Goal: Information Seeking & Learning: Learn about a topic

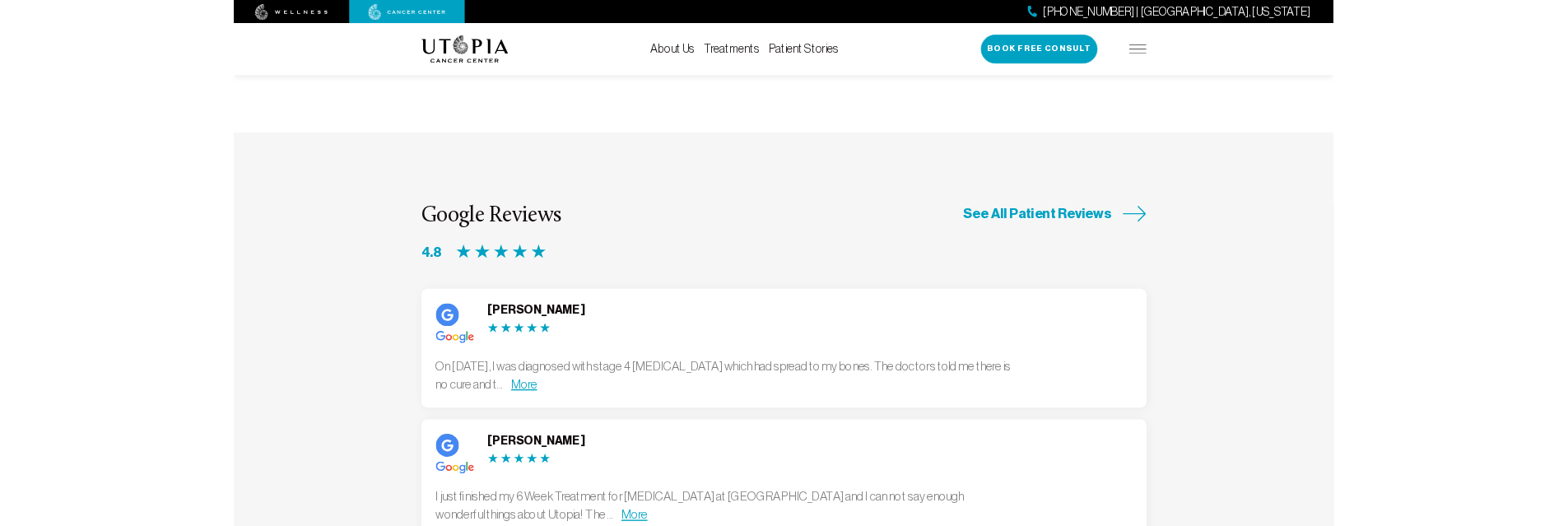
scroll to position [3957, 0]
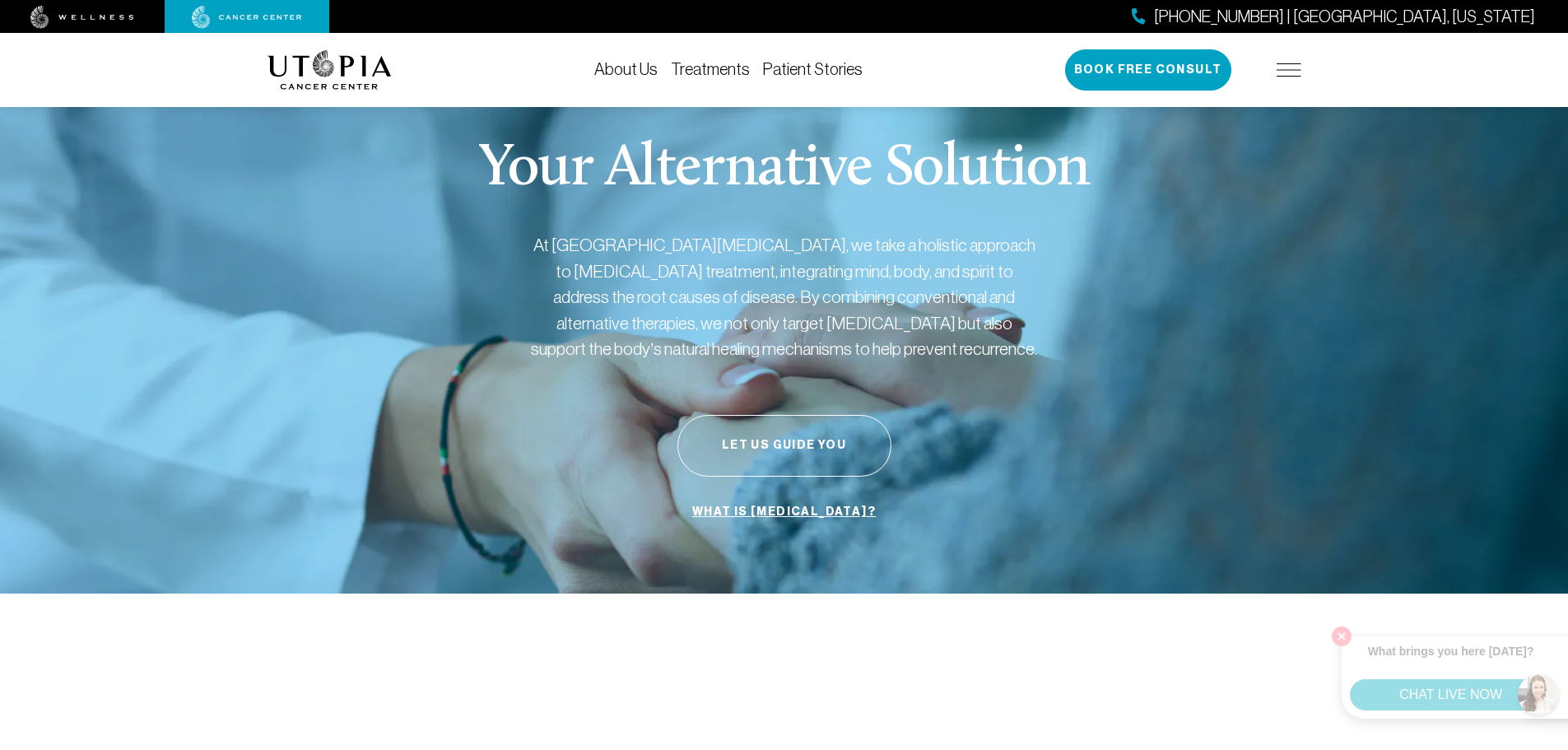
click at [1296, 69] on img at bounding box center [1289, 70] width 25 height 13
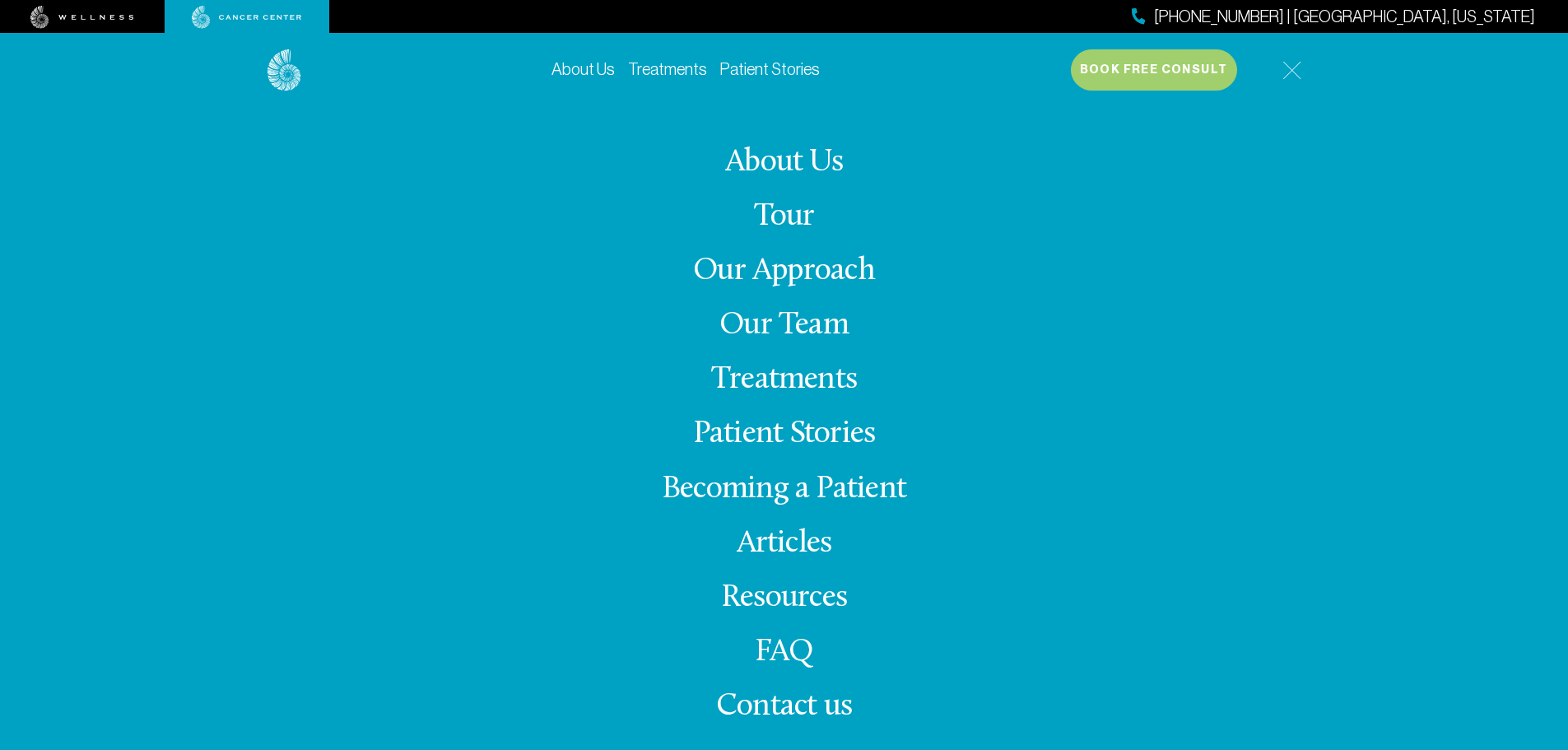
click at [812, 277] on link "Our Approach" at bounding box center [784, 271] width 182 height 32
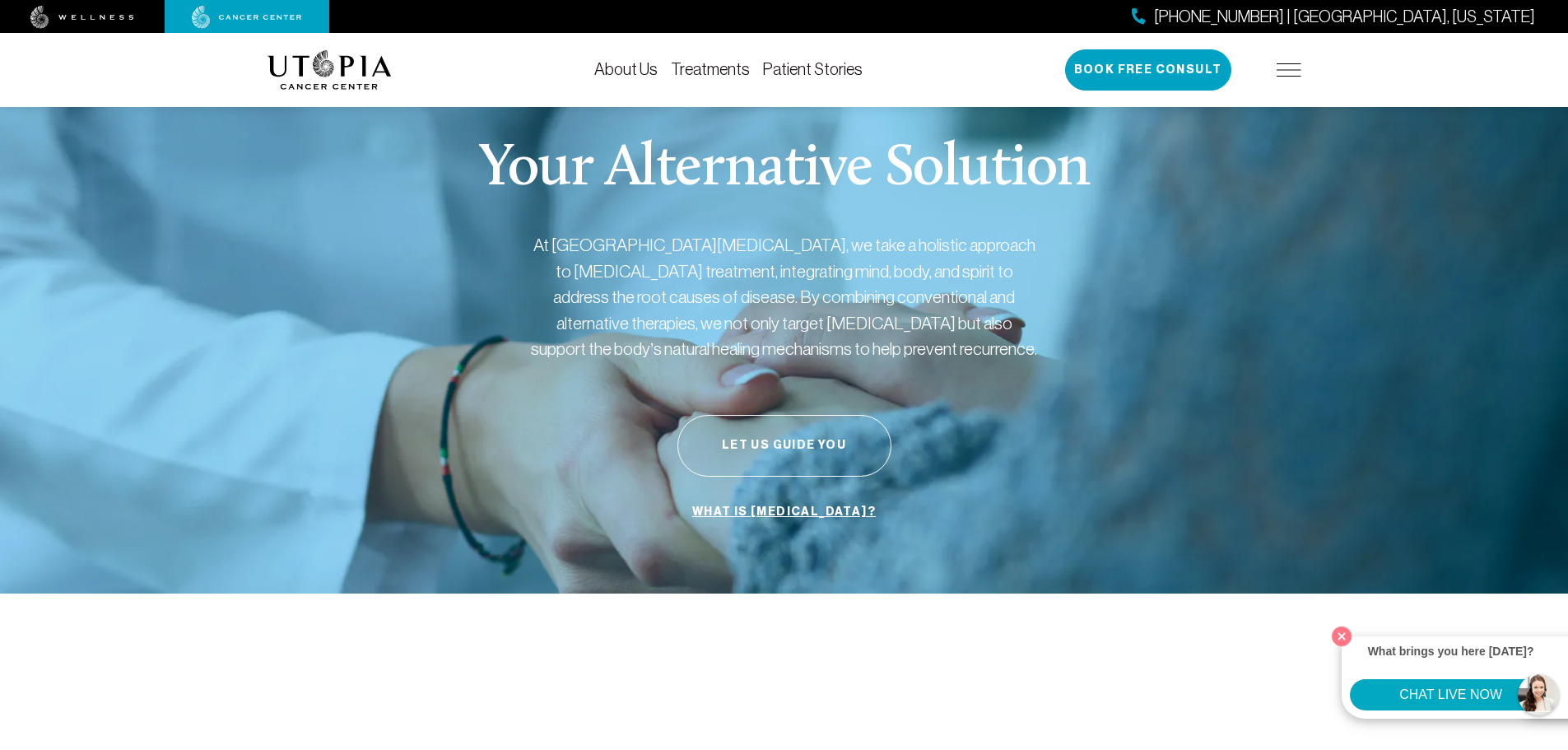
drag, startPoint x: 1349, startPoint y: 789, endPoint x: 1350, endPoint y: 799, distance: 10.0
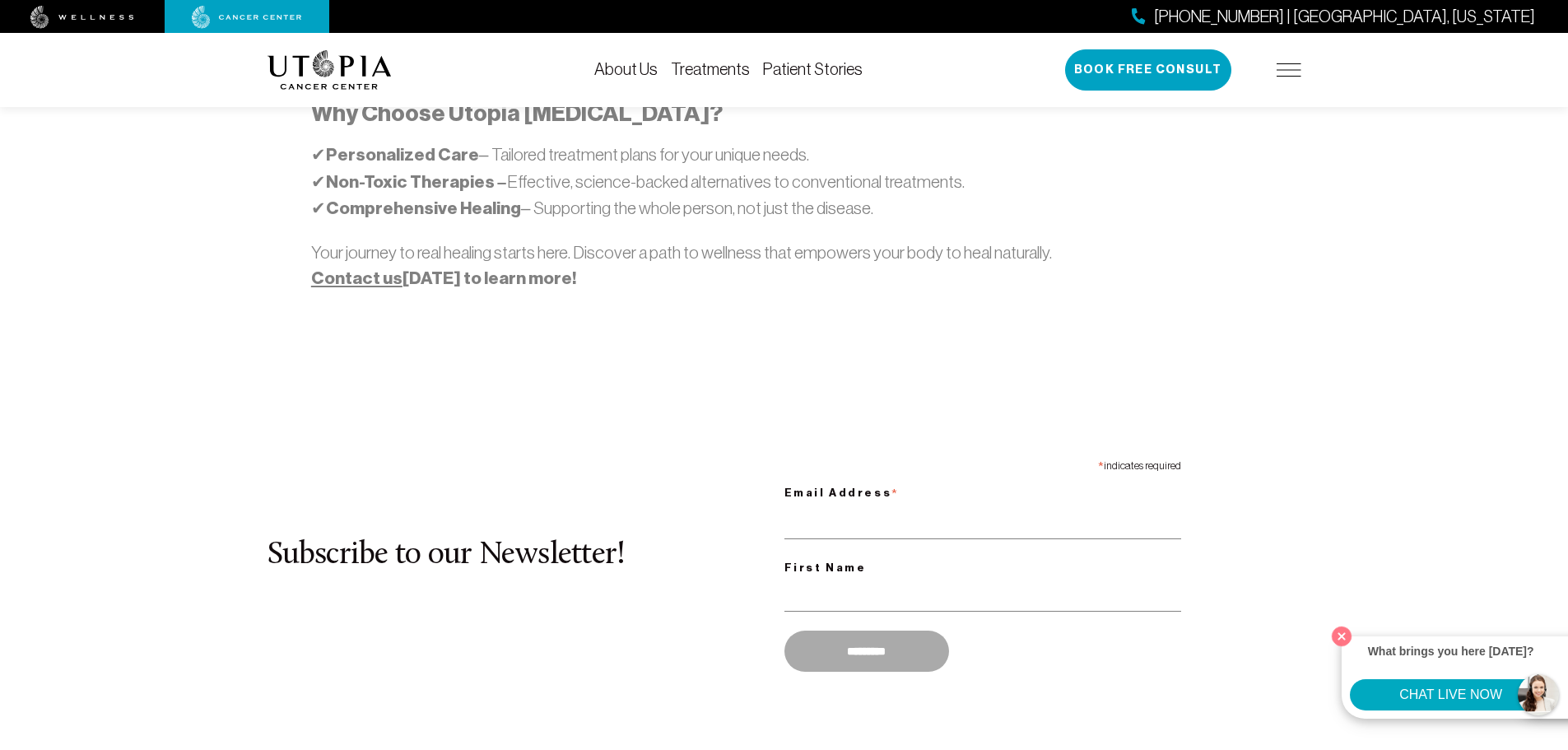
scroll to position [1399, 0]
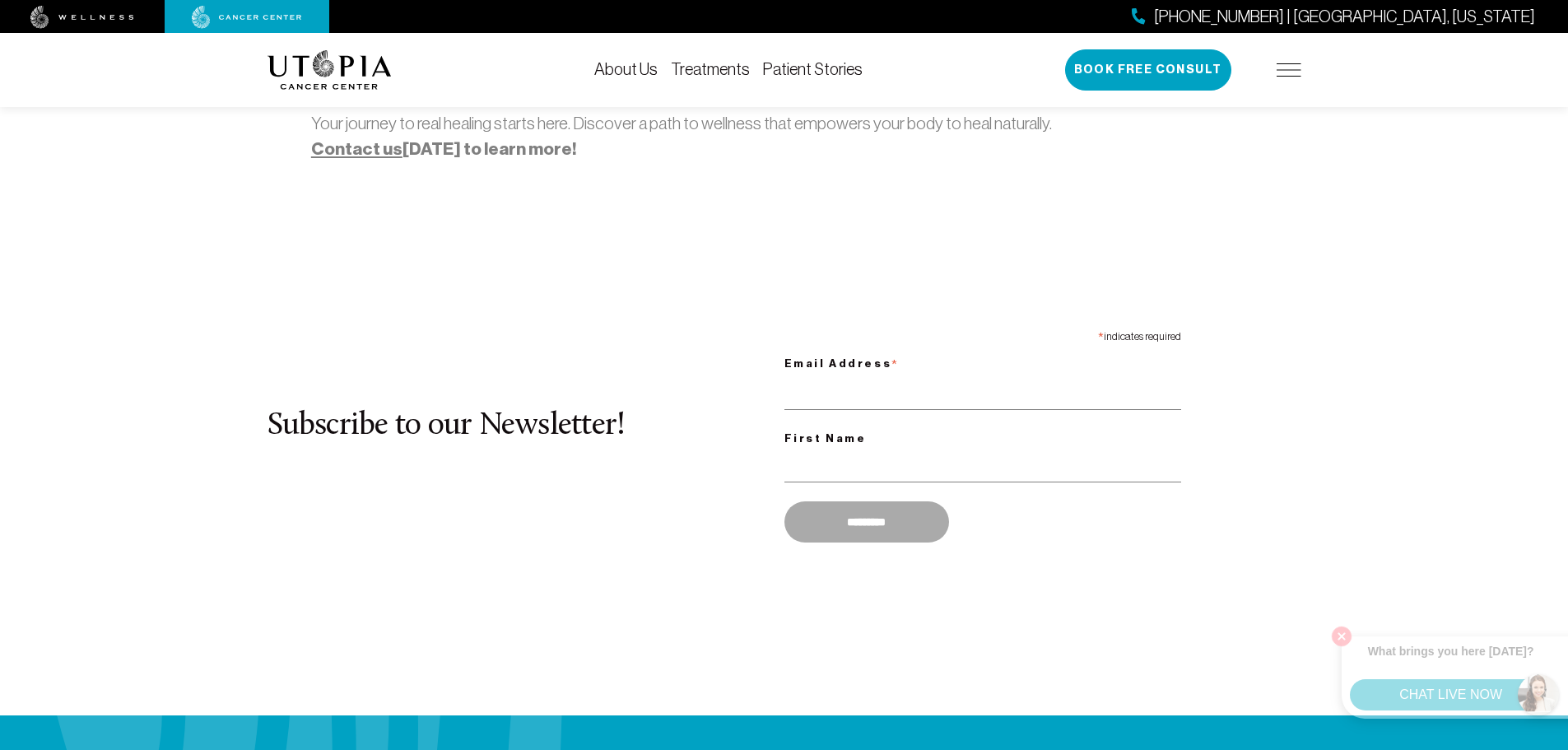
click at [1298, 79] on div "727-516-2283 | Tampa, Florida Book Free Consult" at bounding box center [1183, 70] width 236 height 41
click at [1294, 64] on img at bounding box center [1289, 70] width 25 height 13
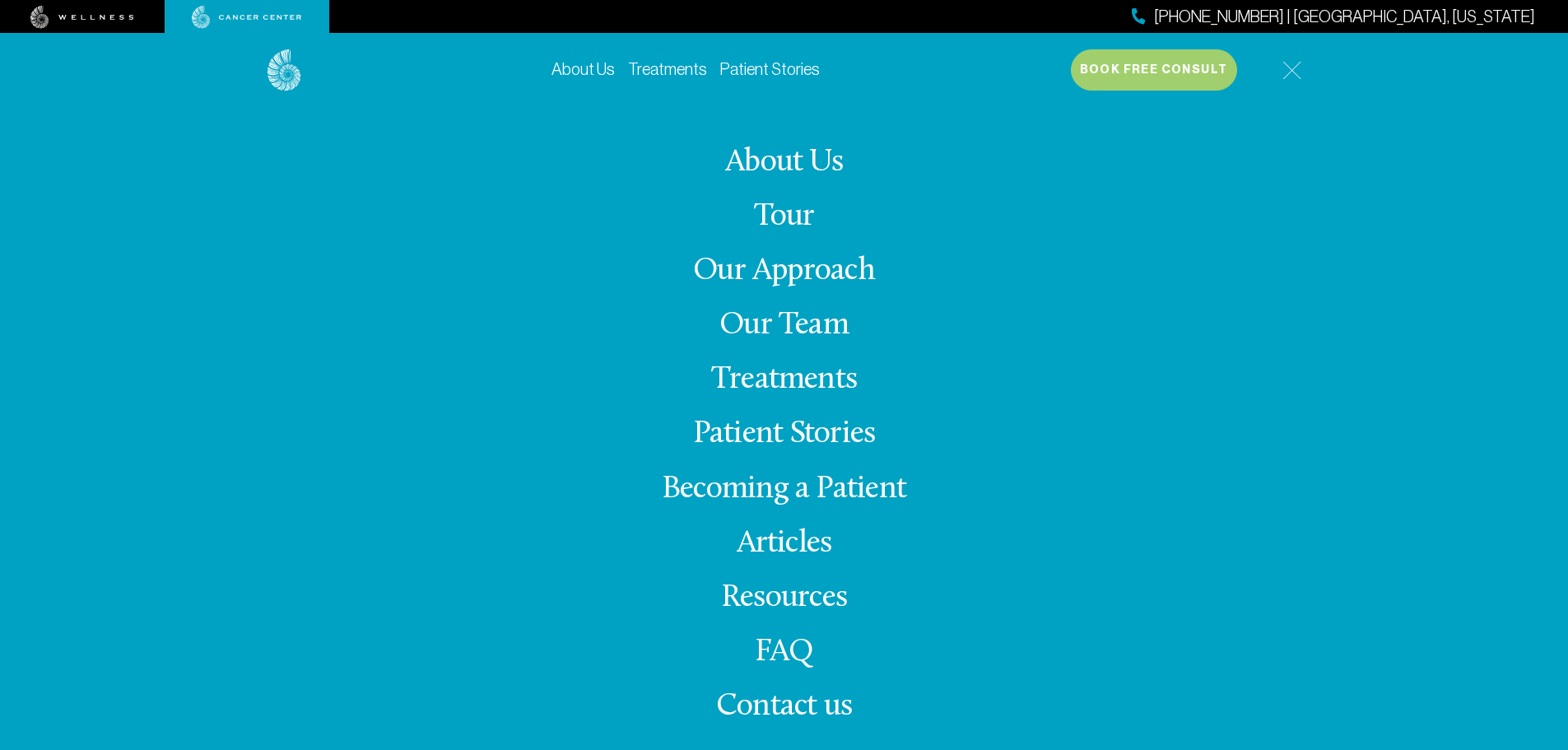
click at [777, 322] on link "Our Team" at bounding box center [784, 325] width 130 height 32
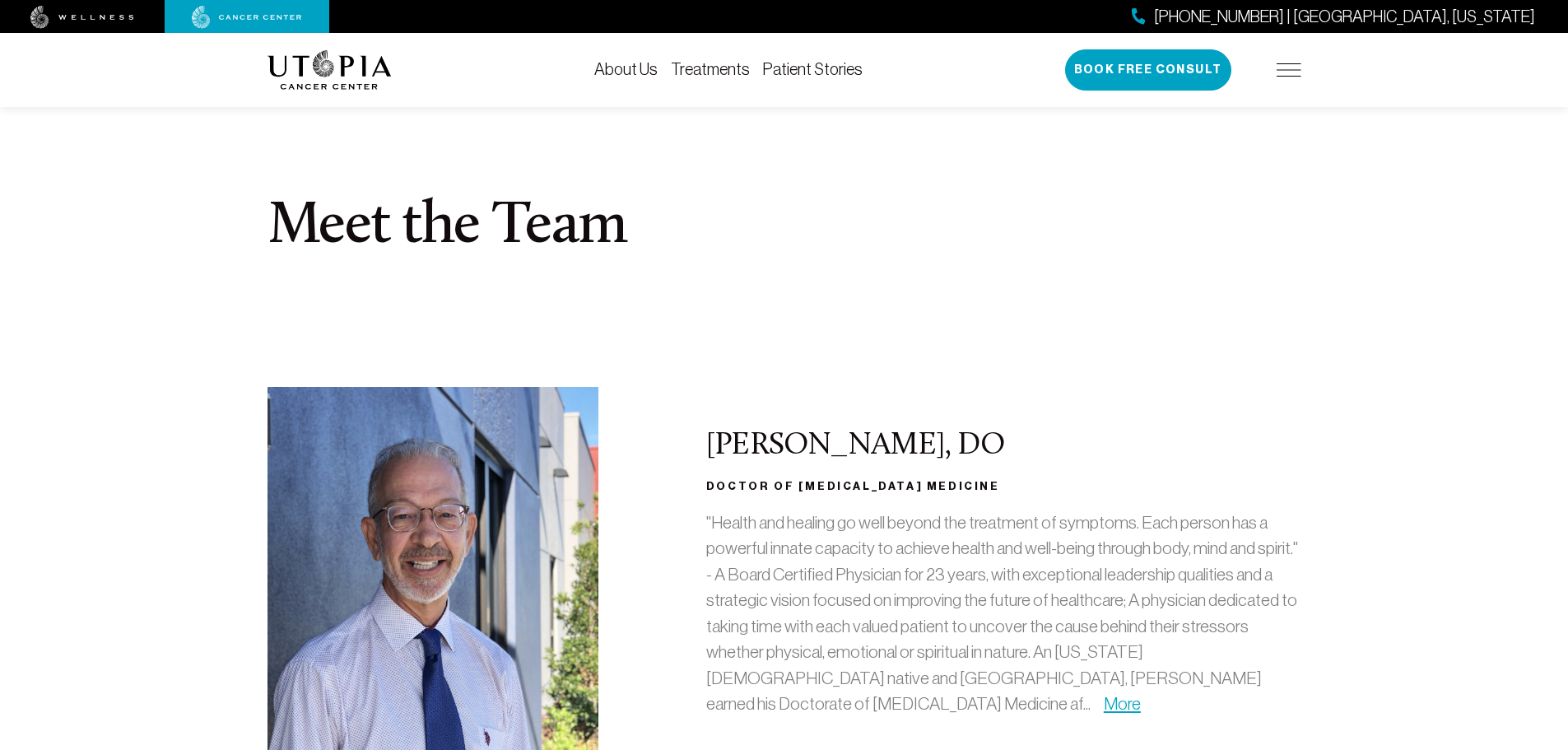
click at [362, 61] on img at bounding box center [329, 70] width 125 height 40
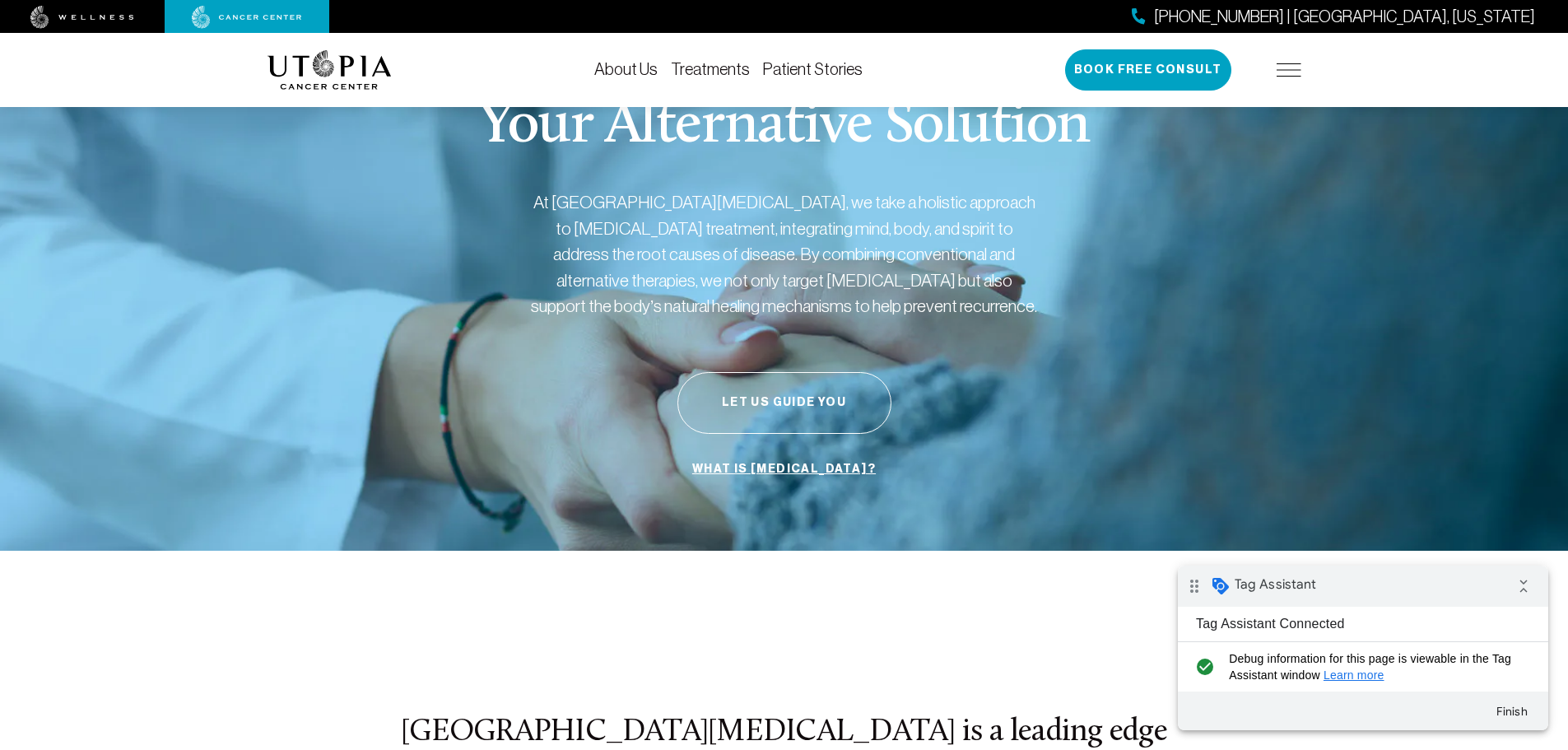
scroll to position [83, 0]
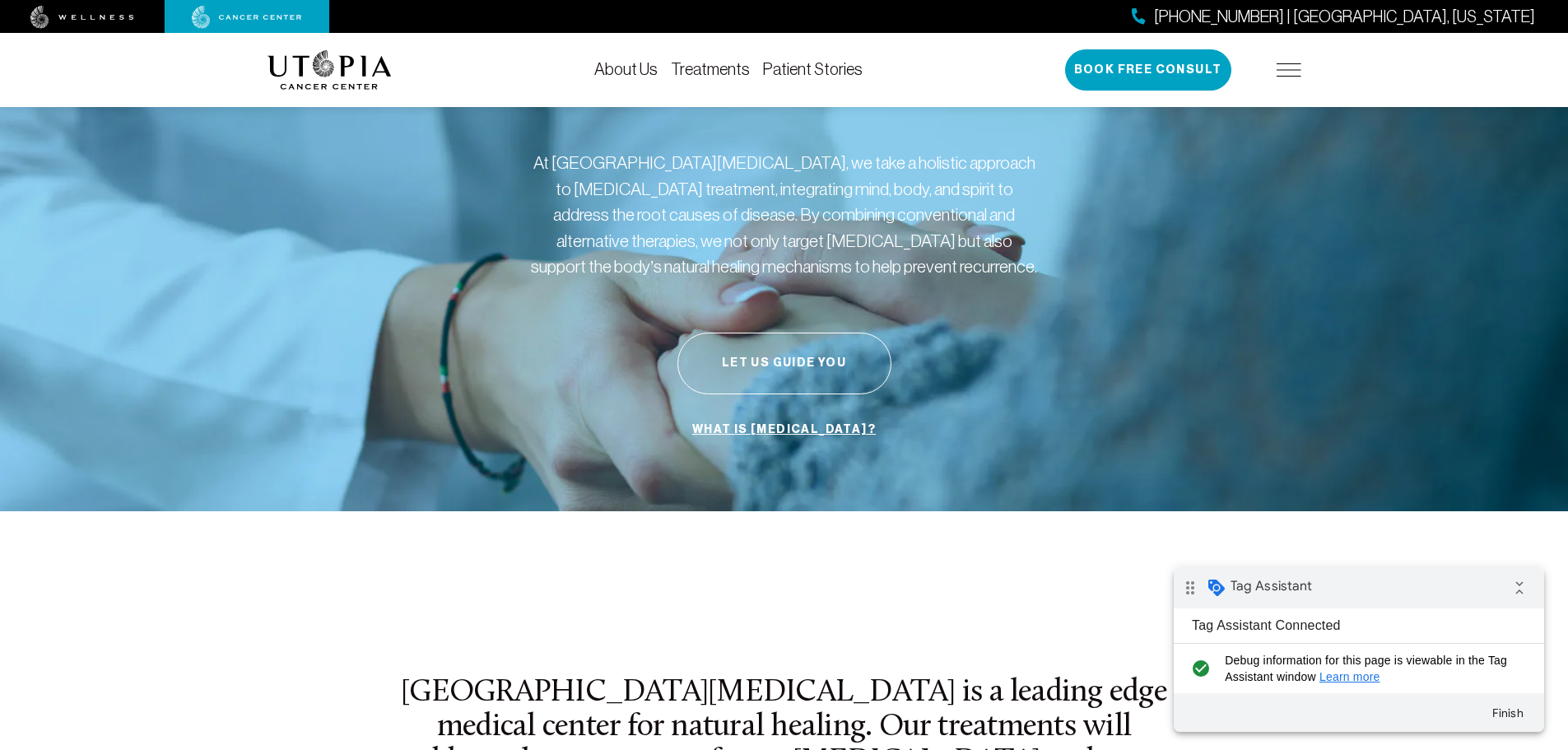
click at [1456, 582] on div "drag_indicator Tag Assistant collapse_all" at bounding box center [1359, 587] width 370 height 41
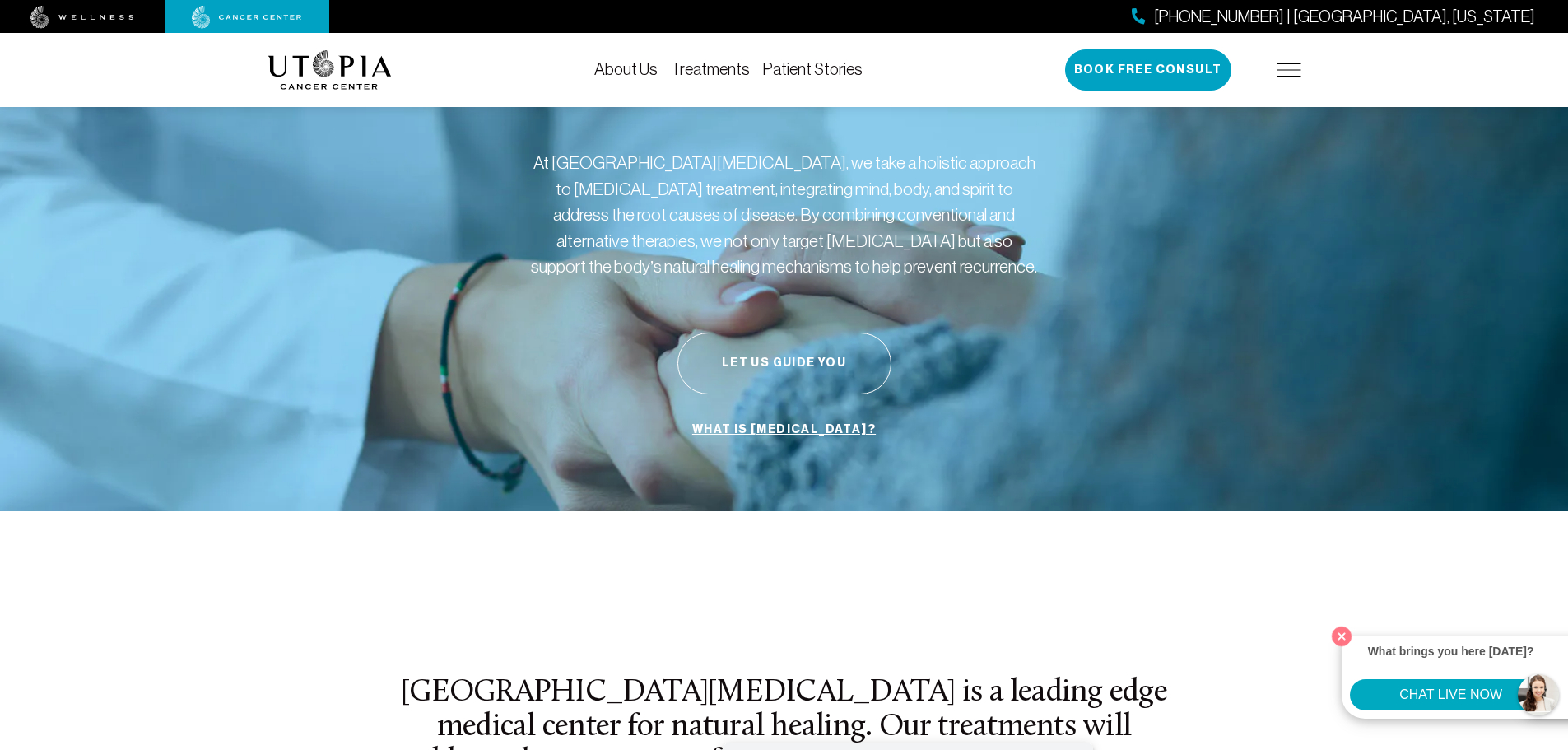
click at [1483, 692] on button "CHAT LIVE NOW" at bounding box center [1451, 694] width 201 height 31
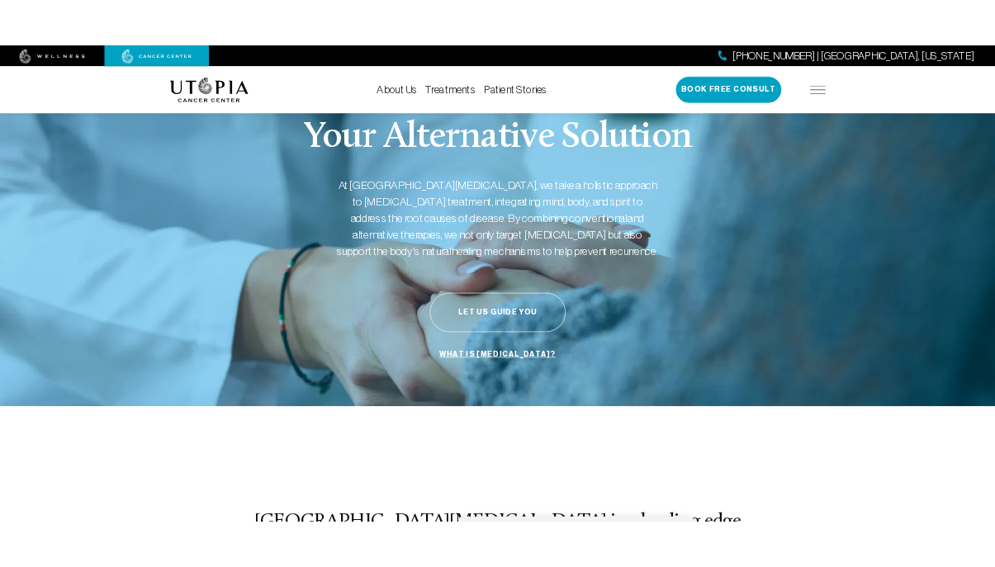
scroll to position [0, 0]
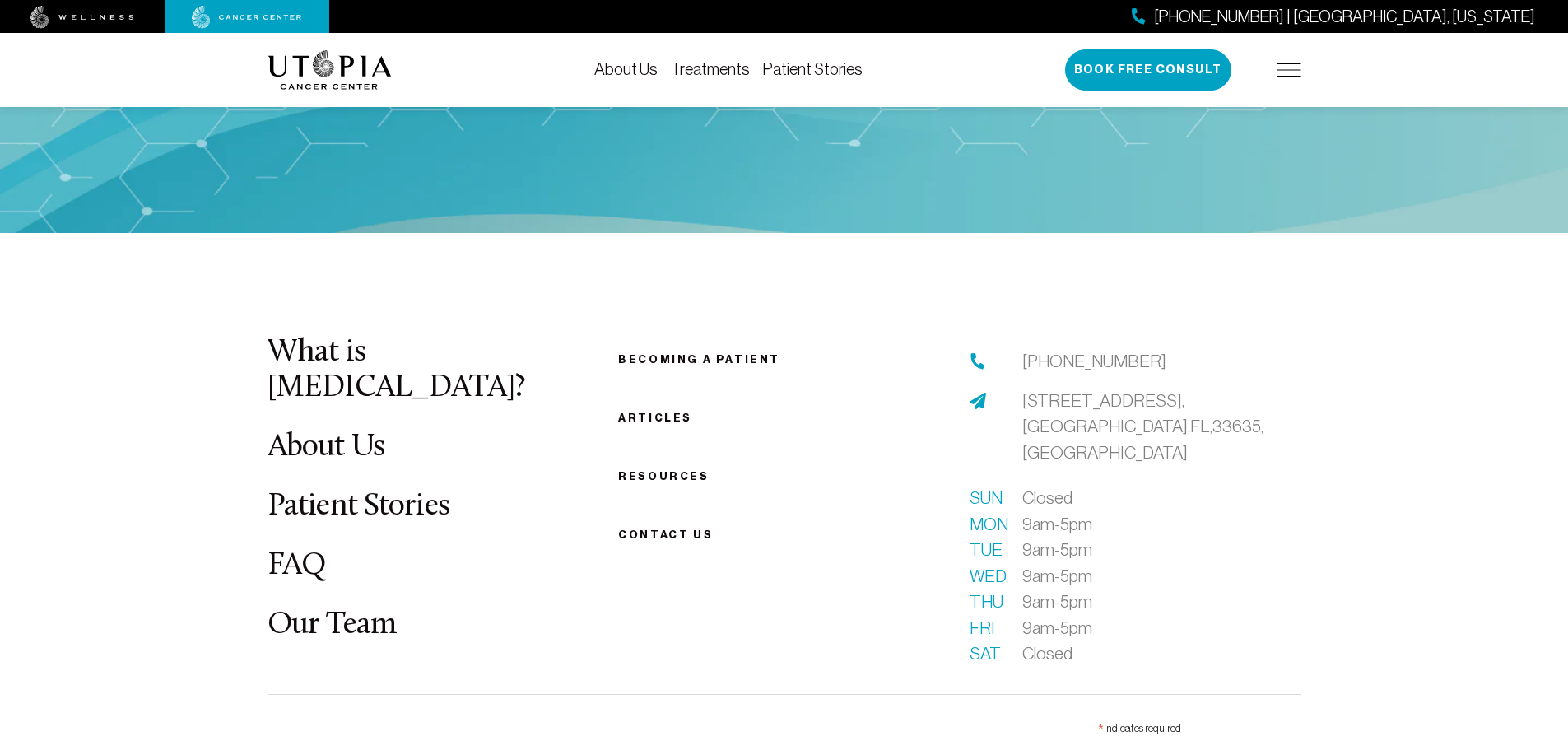
scroll to position [6177, 0]
